Goal: Task Accomplishment & Management: Manage account settings

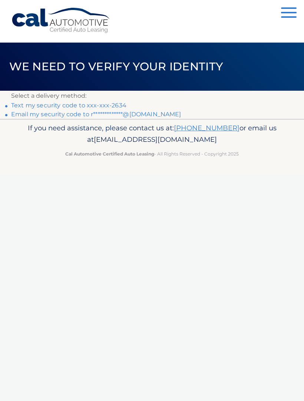
click at [115, 105] on link "Text my security code to xxx-xxx-2634" at bounding box center [68, 105] width 115 height 7
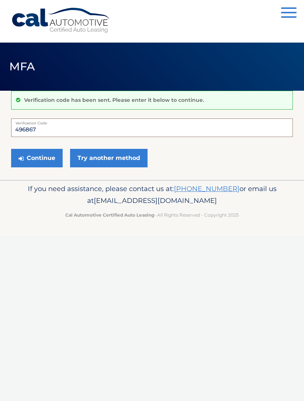
type input "496867"
click at [37, 157] on button "Continue" at bounding box center [37, 158] width 52 height 19
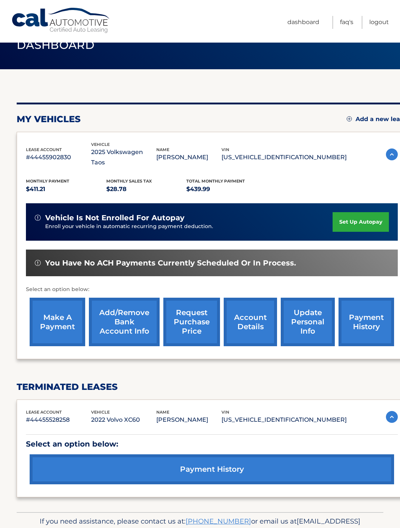
scroll to position [22, 0]
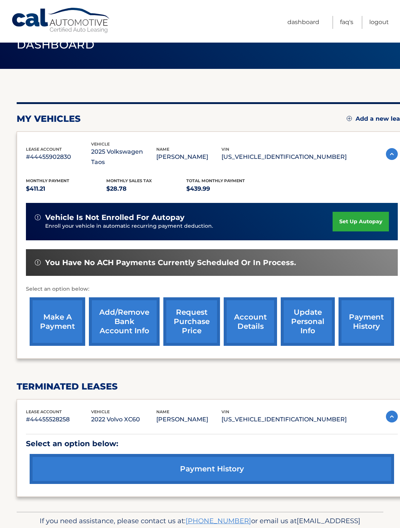
click at [253, 310] on link "account details" at bounding box center [250, 322] width 53 height 49
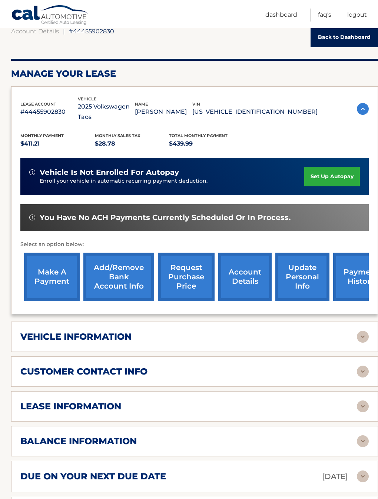
scroll to position [77, 0]
click at [358, 331] on img at bounding box center [363, 337] width 12 height 12
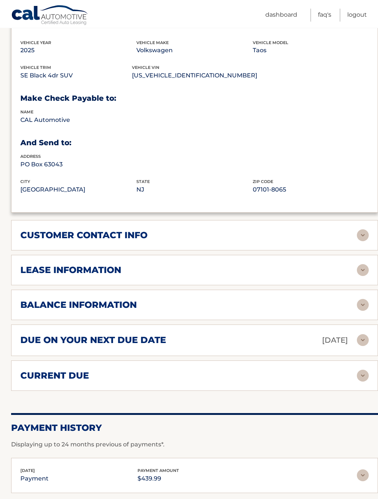
scroll to position [391, 0]
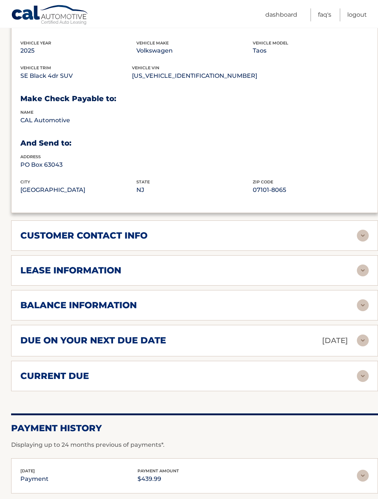
click at [358, 265] on img at bounding box center [363, 271] width 12 height 12
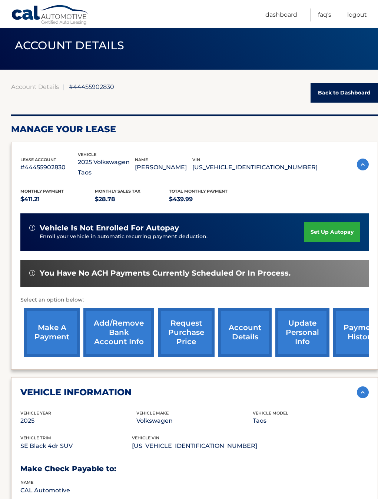
scroll to position [0, 0]
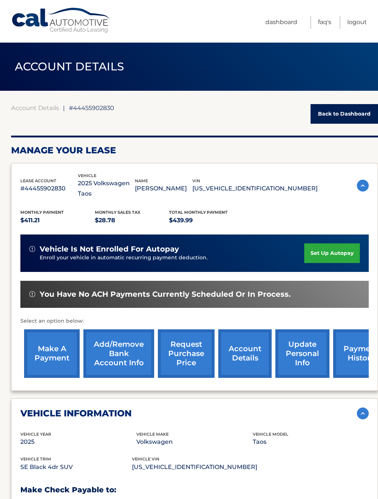
click at [362, 21] on link "Logout" at bounding box center [357, 22] width 20 height 13
